Goal: Task Accomplishment & Management: Manage account settings

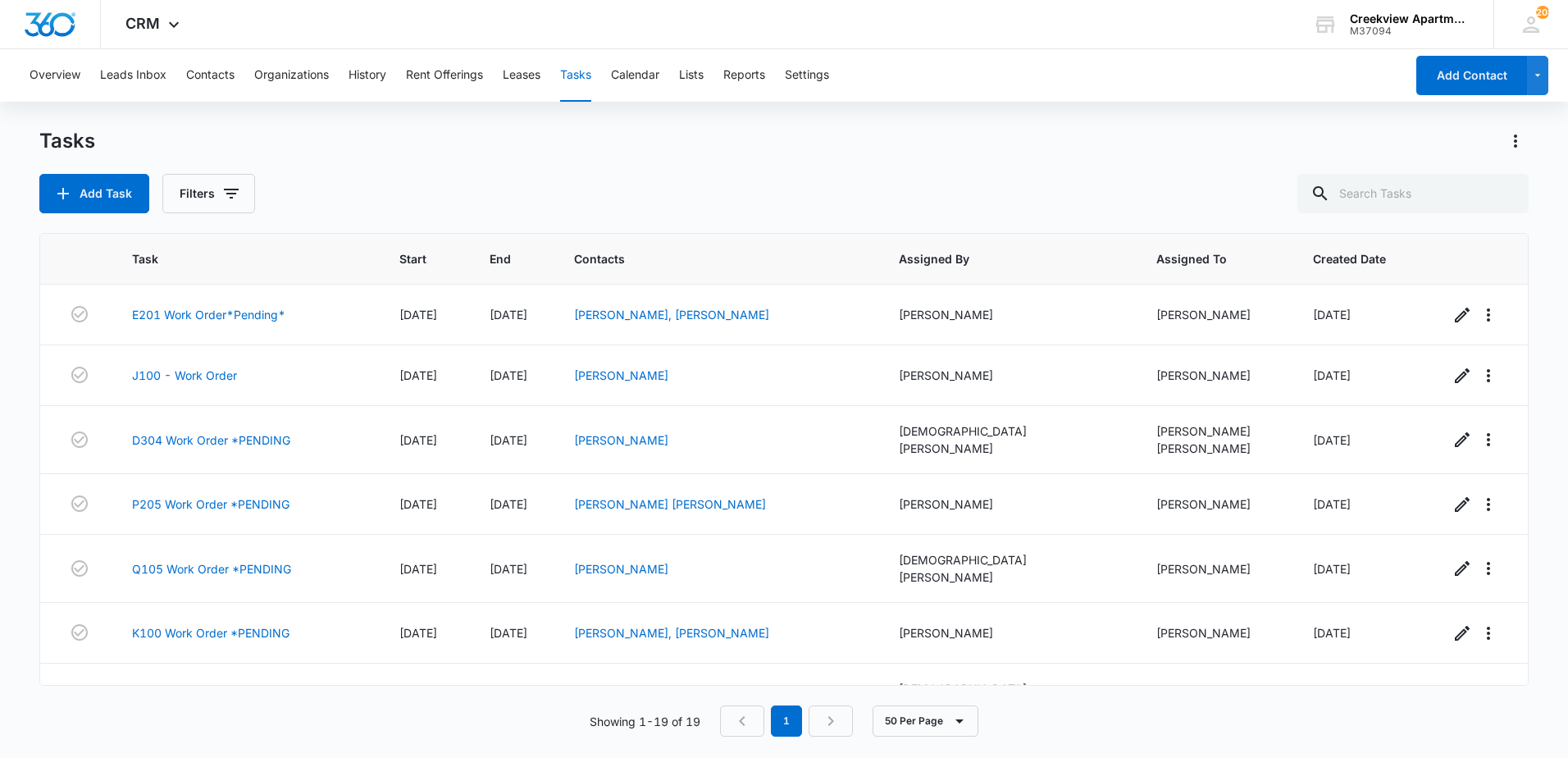
scroll to position [767, 0]
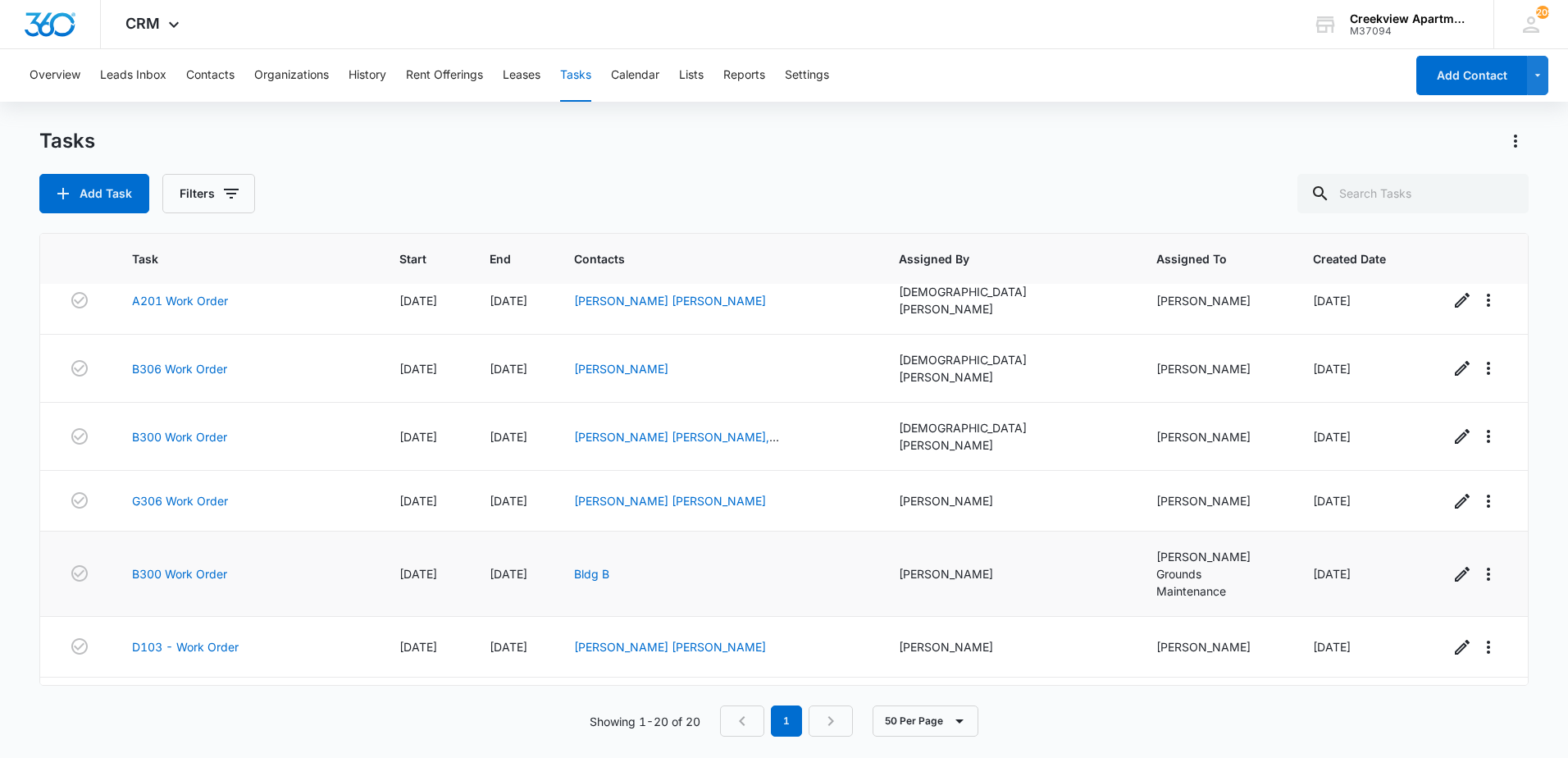
scroll to position [827, 0]
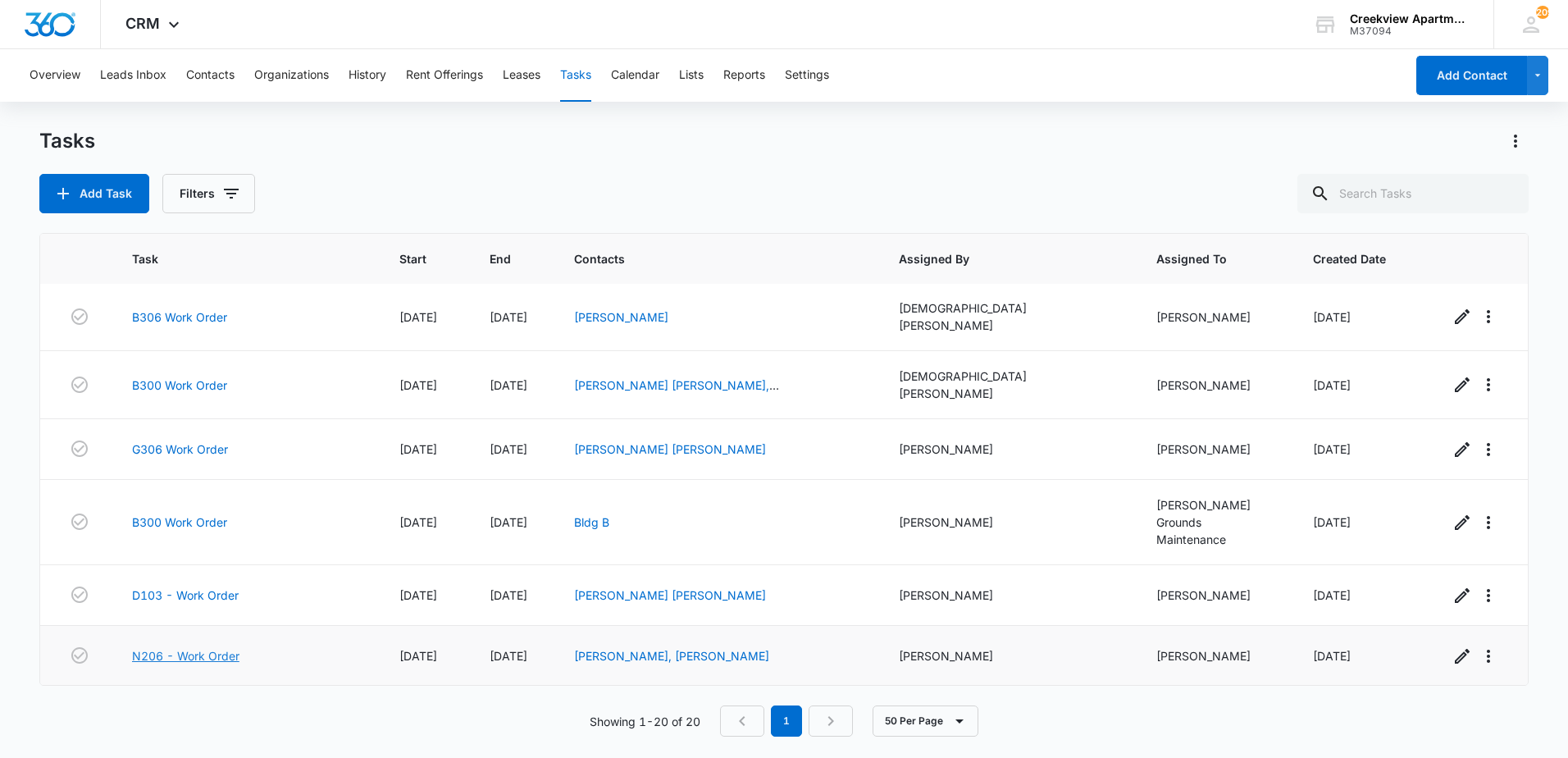
click at [225, 647] on link "N206 - Work Order" at bounding box center [186, 656] width 108 height 17
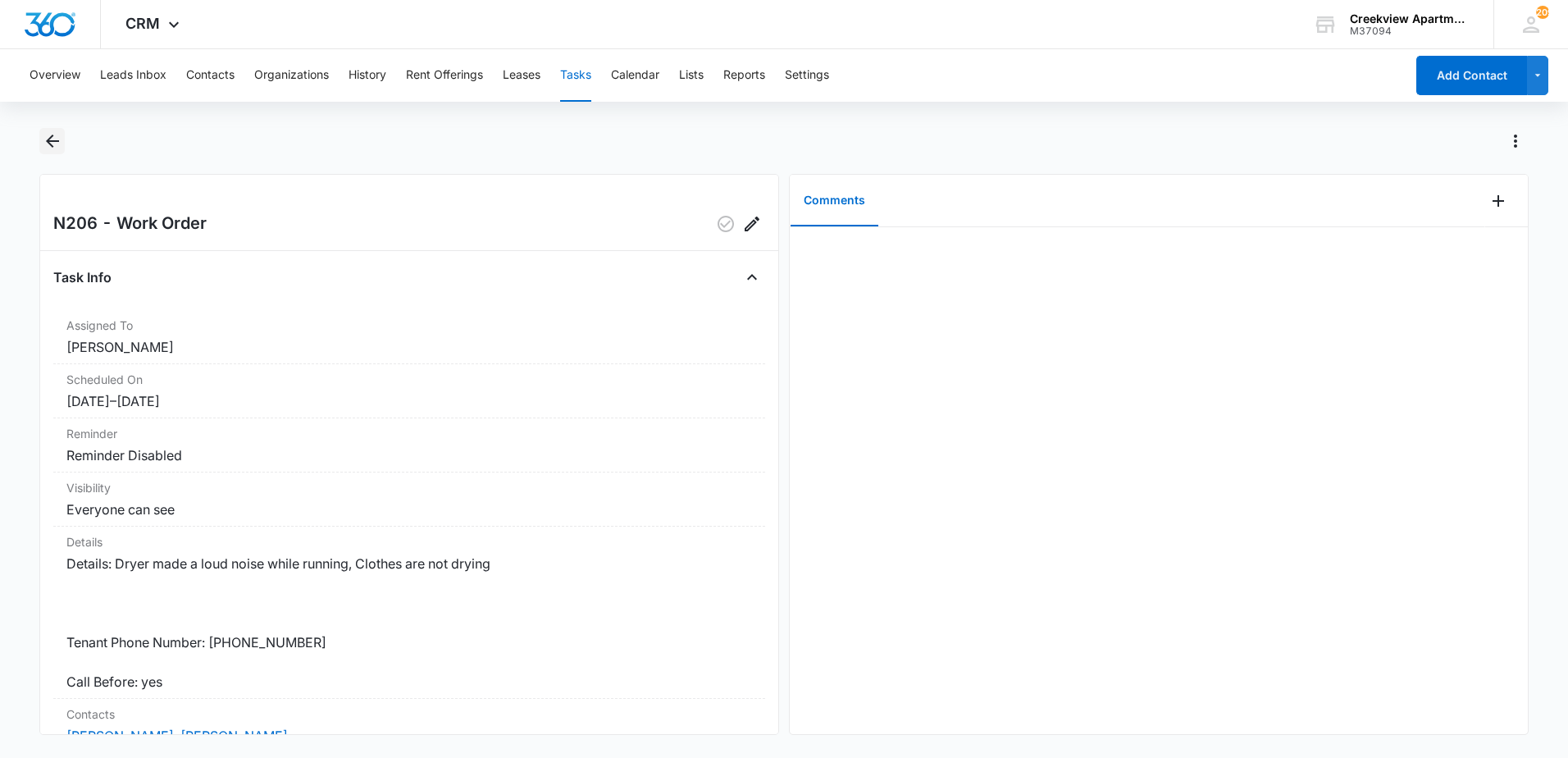
click at [54, 140] on icon "Back" at bounding box center [52, 140] width 13 height 13
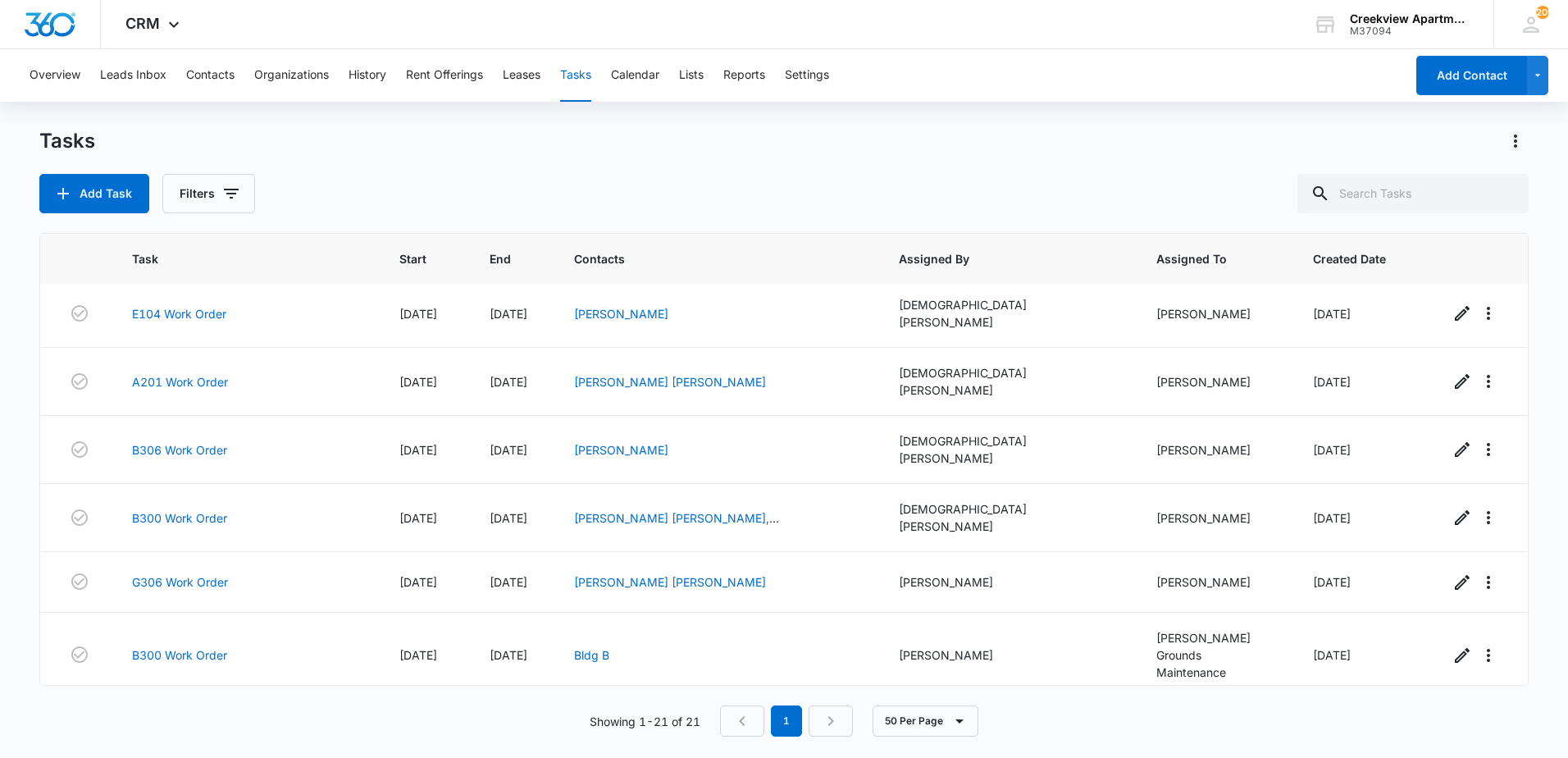
scroll to position [888, 0]
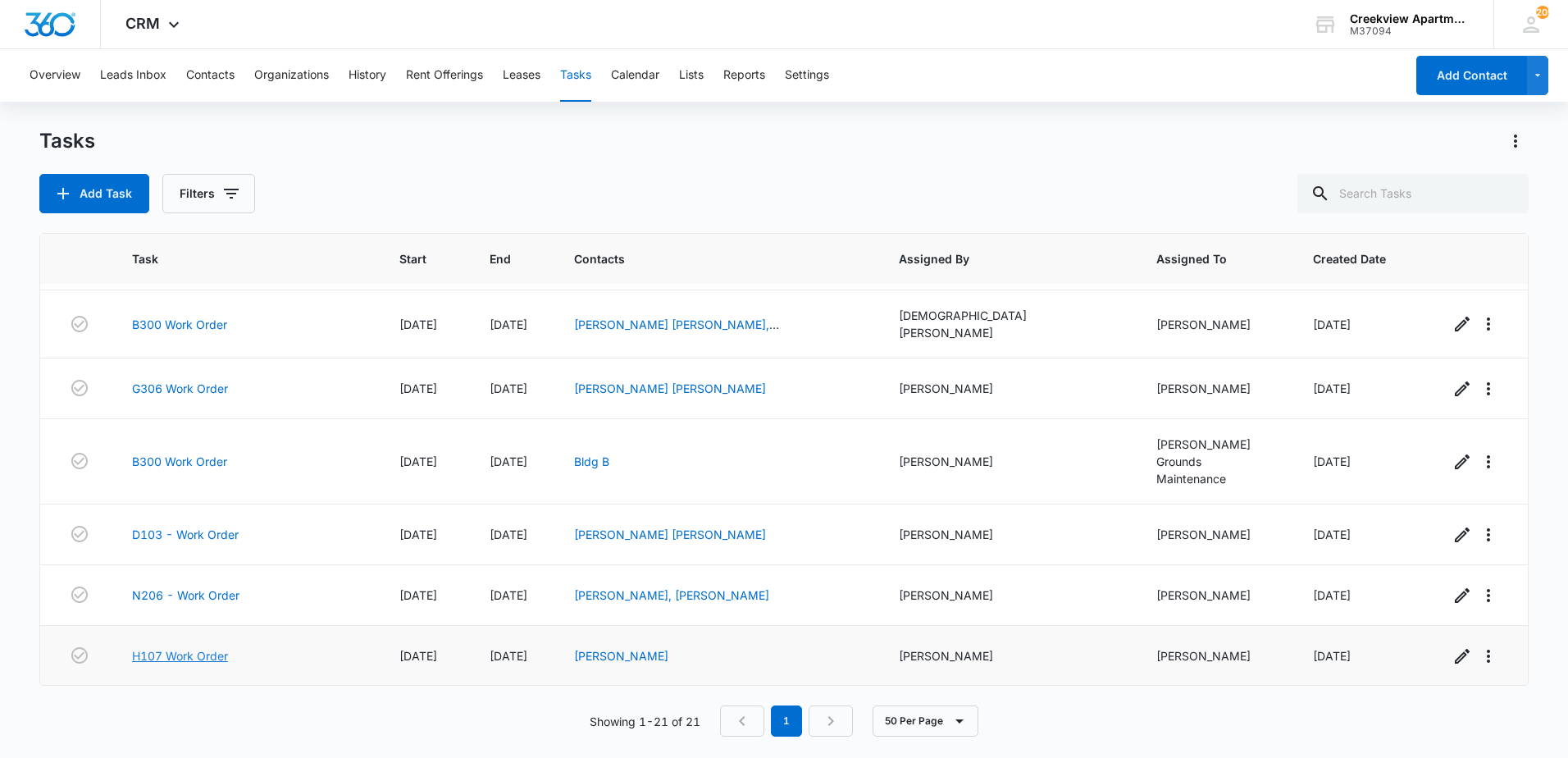
click at [187, 647] on link "H107 Work Order" at bounding box center [180, 656] width 96 height 17
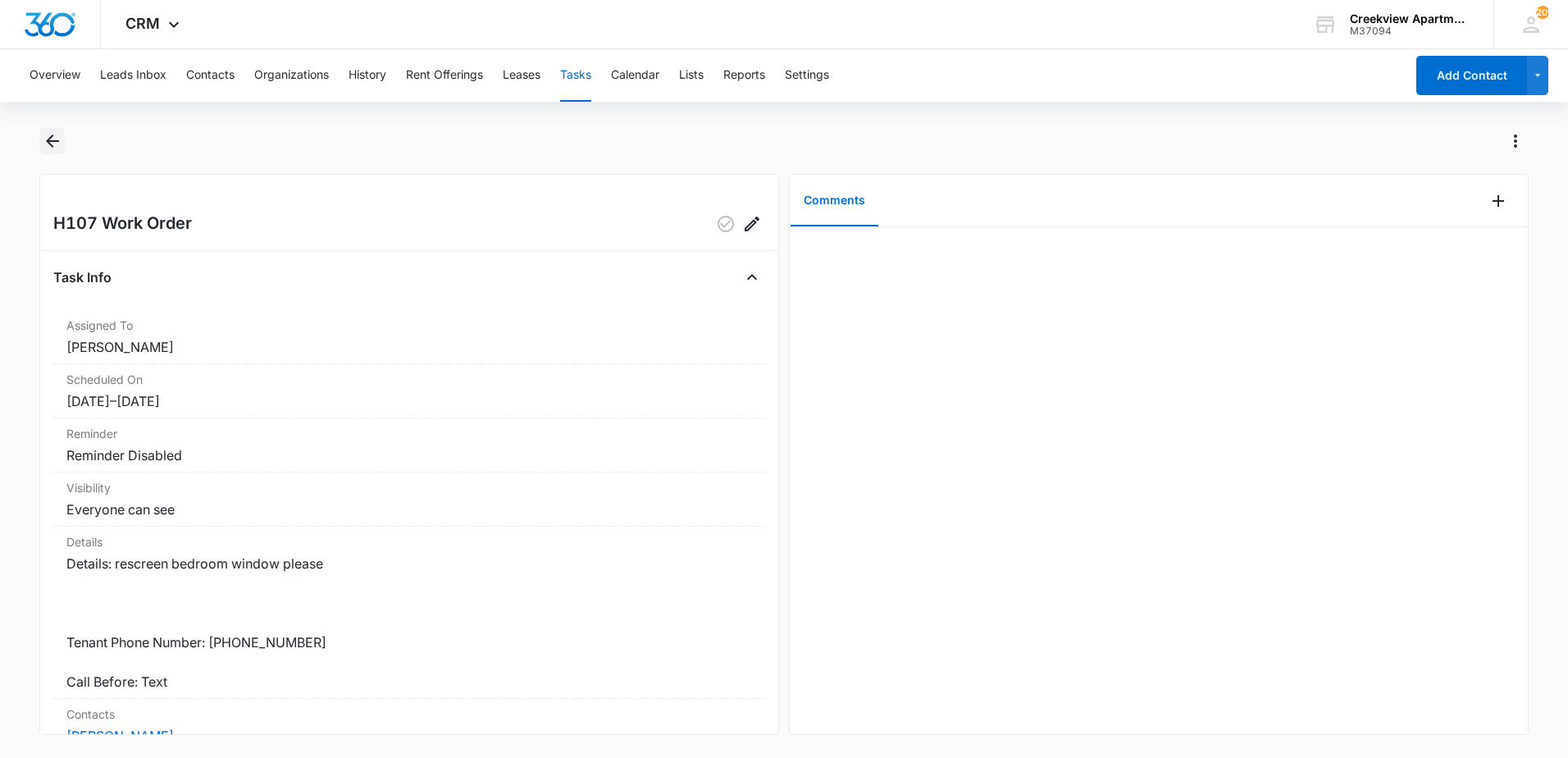
click at [63, 140] on button "Back" at bounding box center [51, 141] width 25 height 26
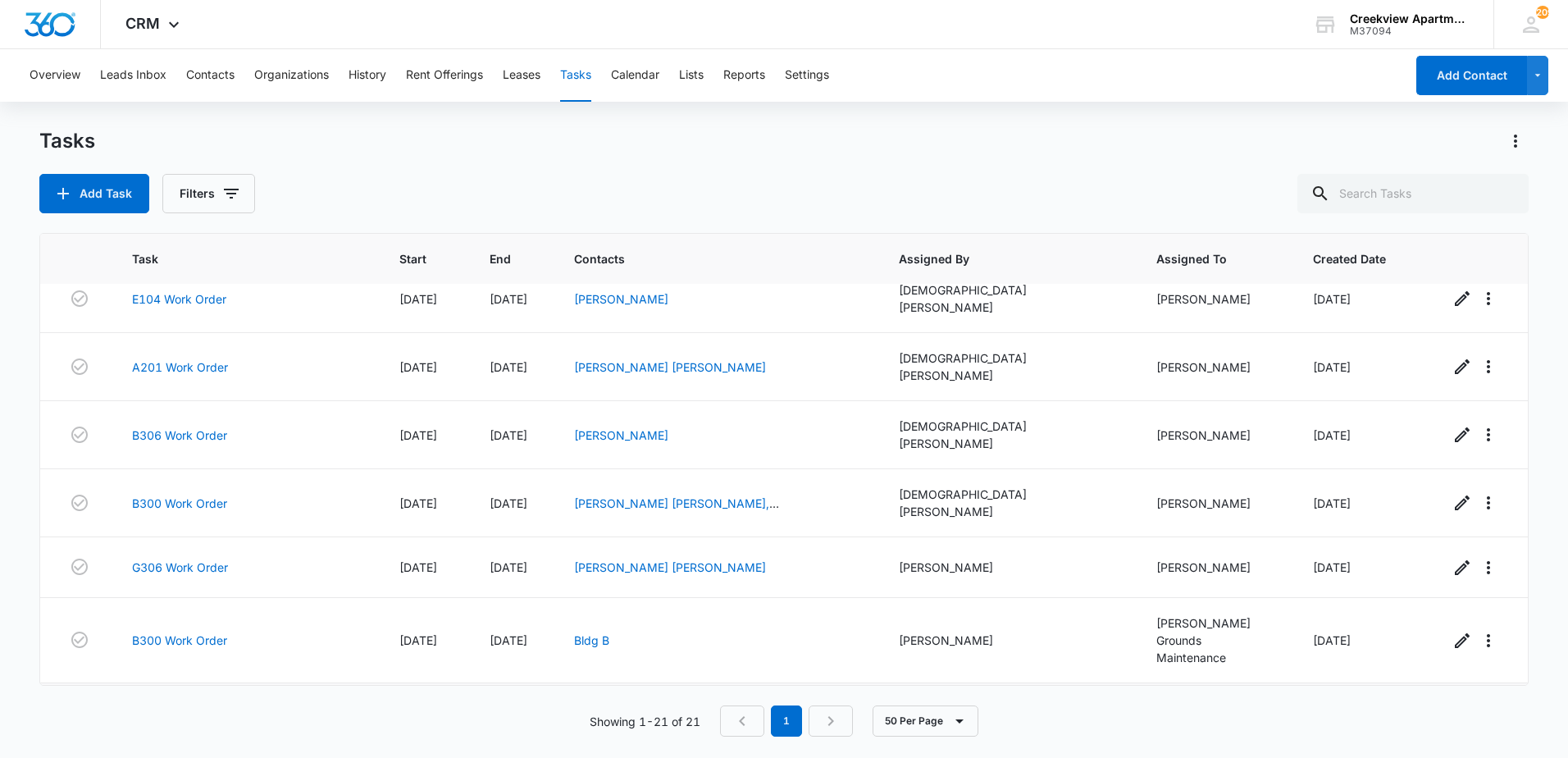
scroll to position [888, 0]
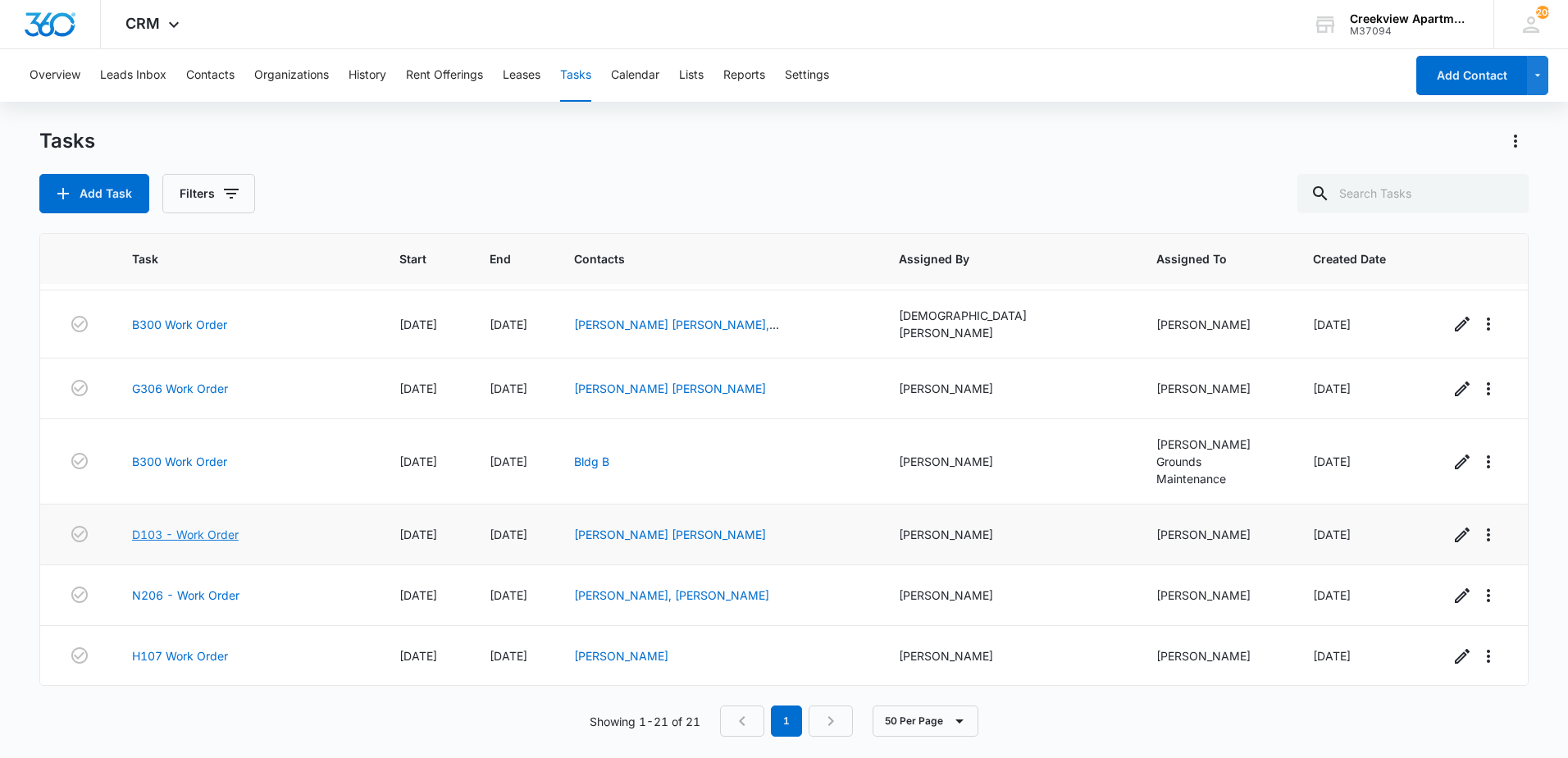
click at [189, 526] on link "D103 - Work Order" at bounding box center [185, 534] width 107 height 17
